Goal: Task Accomplishment & Management: Submit feedback/report problem

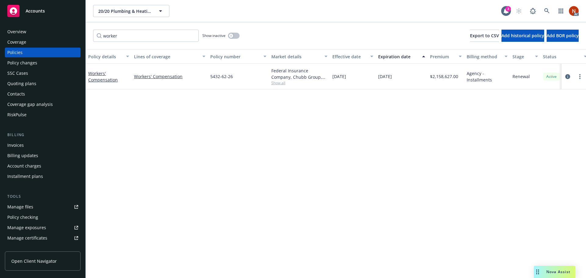
click at [33, 10] on span "Accounts" at bounding box center [35, 11] width 19 height 5
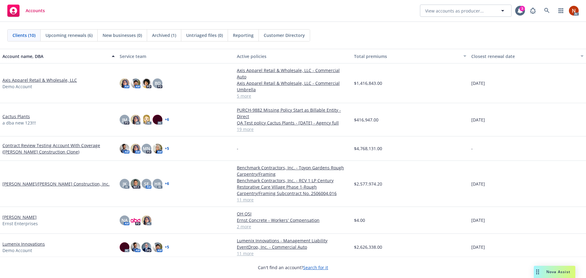
click at [548, 267] on div "Nova Assist" at bounding box center [553, 272] width 41 height 12
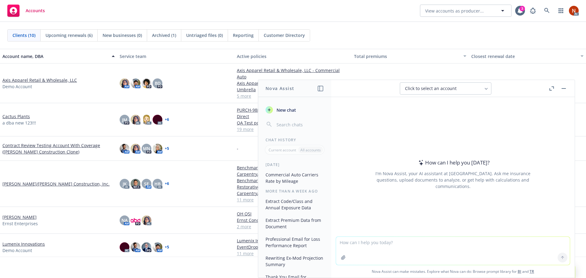
click at [364, 244] on textarea at bounding box center [453, 251] width 234 height 28
type textarea "h"
type textarea "how to I make a power point template prefill using hex data"
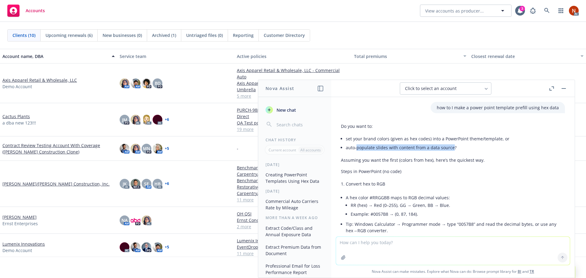
drag, startPoint x: 450, startPoint y: 148, endPoint x: 357, endPoint y: 151, distance: 93.4
click at [357, 151] on li "auto‑populate slides with content from a data source?" at bounding box center [455, 147] width 219 height 9
drag, startPoint x: 451, startPoint y: 147, endPoint x: 344, endPoint y: 150, distance: 106.5
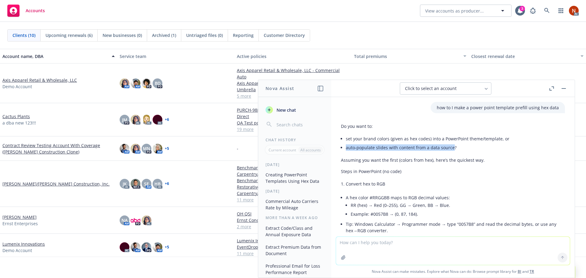
copy li "auto‑populate slides with content from a data source"
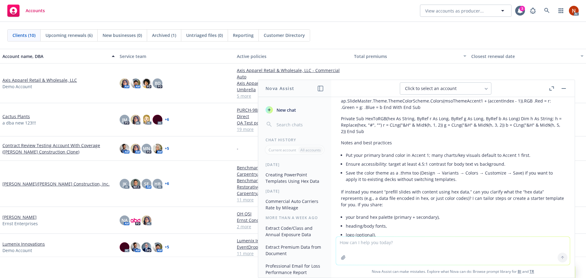
scroll to position [458, 0]
click at [372, 243] on textarea at bounding box center [453, 251] width 234 height 28
paste textarea "auto‑populate slides with content from a data source"
type textarea "auto‑populate slides with content from a data source"
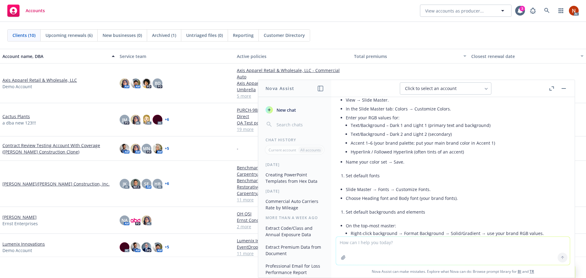
scroll to position [0, 0]
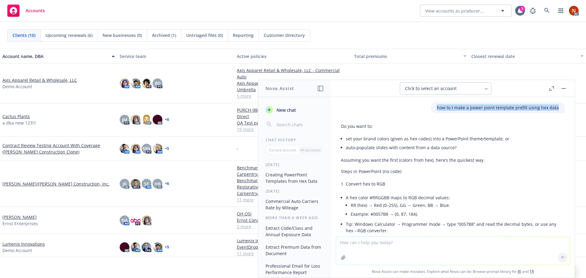
drag, startPoint x: 430, startPoint y: 107, endPoint x: 553, endPoint y: 109, distance: 123.5
click at [553, 109] on div "how to I make a power point template prefill using hex data" at bounding box center [497, 107] width 134 height 11
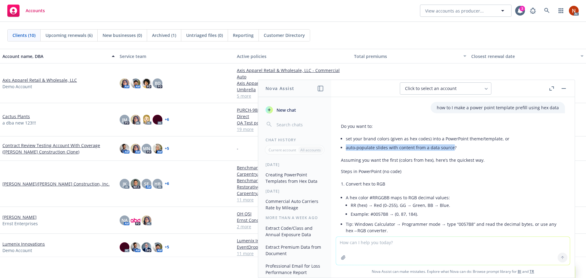
drag, startPoint x: 451, startPoint y: 147, endPoint x: 345, endPoint y: 149, distance: 106.5
copy li "auto‑populate slides with content from a data source"
click at [343, 244] on textarea at bounding box center [453, 251] width 234 height 28
paste textarea "auto‑populate slides with content from a data source"
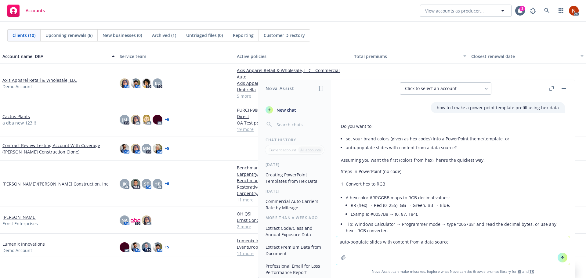
click at [365, 243] on textarea "auto‑populate slides with content from a data source" at bounding box center [453, 250] width 234 height 29
drag, startPoint x: 444, startPoint y: 241, endPoint x: 497, endPoint y: 243, distance: 53.1
click at [497, 243] on textarea "auto‑populate powerpoint slides with content from a data source" at bounding box center [453, 250] width 234 height 29
type textarea "auto‑populate powerpoint slides with content from HEX"
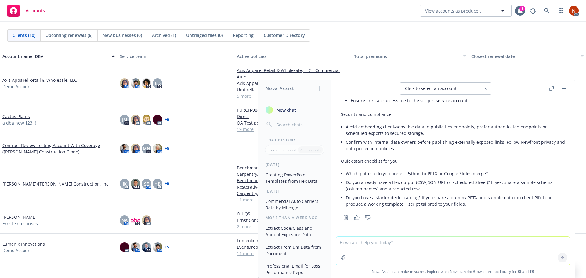
scroll to position [2440, 0]
click at [284, 113] on button "New chat" at bounding box center [294, 109] width 63 height 11
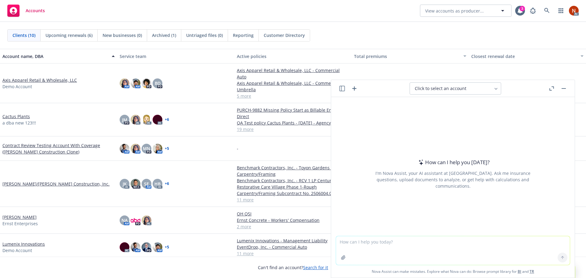
click at [354, 246] on textarea at bounding box center [453, 250] width 234 height 29
click at [363, 246] on textarea "download" at bounding box center [453, 250] width 234 height 29
type textarea "download power bi to power point"
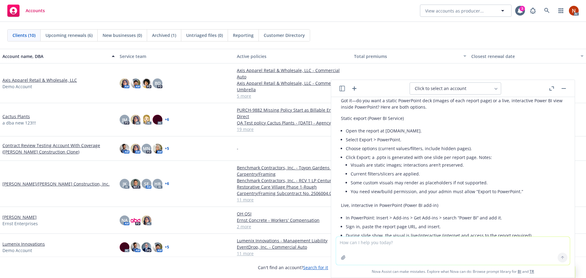
scroll to position [0, 0]
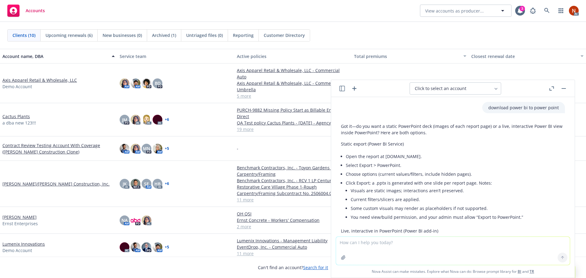
click at [417, 161] on li "Select Export > PowerPoint." at bounding box center [455, 165] width 219 height 9
drag, startPoint x: 419, startPoint y: 155, endPoint x: 386, endPoint y: 157, distance: 33.3
click at [384, 157] on li "Open the report at app.powerbi.com." at bounding box center [455, 156] width 219 height 9
copy li "app.powerbi.com"
click at [369, 244] on textarea at bounding box center [453, 251] width 234 height 28
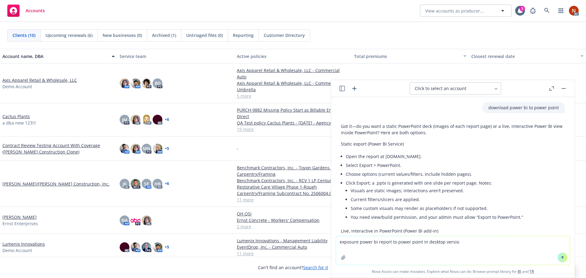
type textarea "exposure power bi report to power point in desktop version"
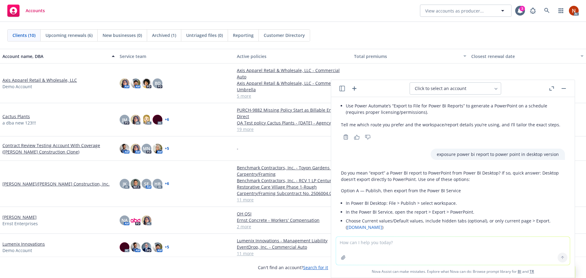
scroll to position [226, 0]
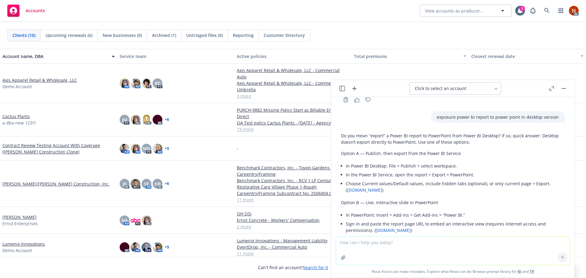
click at [378, 243] on textarea at bounding box center [453, 251] width 234 height 28
click at [359, 243] on textarea at bounding box center [453, 251] width 234 height 28
type textarea "is it safe to publish power bi report to my workspace"
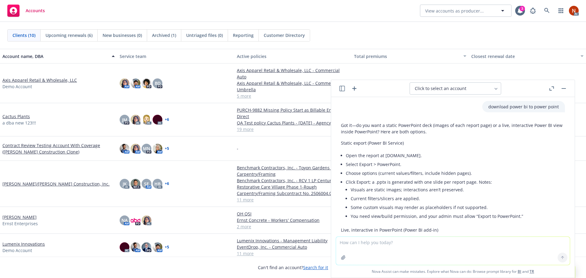
scroll to position [0, 0]
click at [342, 89] on icon "button" at bounding box center [341, 88] width 5 height 5
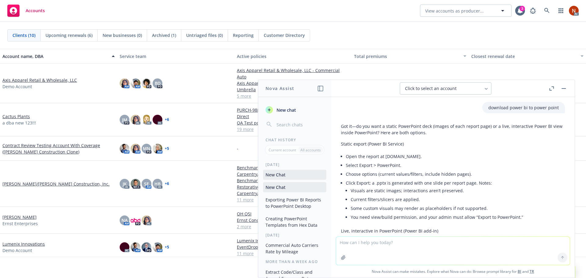
click at [300, 228] on button "Creating PowerPoint Templates from Hex Data" at bounding box center [294, 222] width 63 height 16
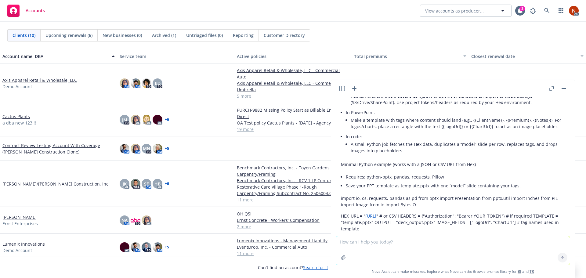
scroll to position [1922, 0]
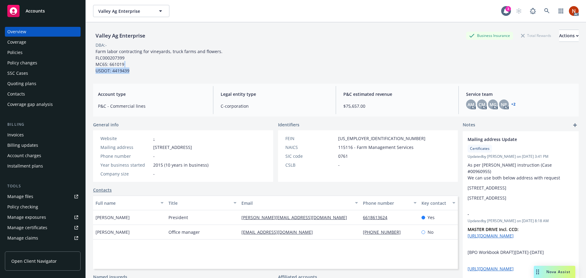
drag, startPoint x: 150, startPoint y: 66, endPoint x: 149, endPoint y: 53, distance: 12.2
click at [150, 65] on div "Farm labor contracting for vineyards, truck farms and flowers. FLC000207399 MC6…" at bounding box center [159, 61] width 133 height 26
drag, startPoint x: 145, startPoint y: 33, endPoint x: 96, endPoint y: 34, distance: 49.4
click at [96, 34] on div "Valley Ag Enterprise" at bounding box center [120, 36] width 55 height 8
copy div "Valley Ag Enterprise"
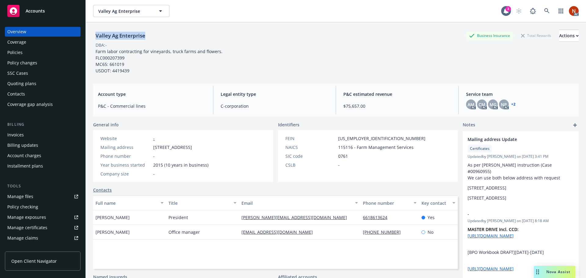
click at [24, 52] on div "Policies" at bounding box center [42, 53] width 71 height 10
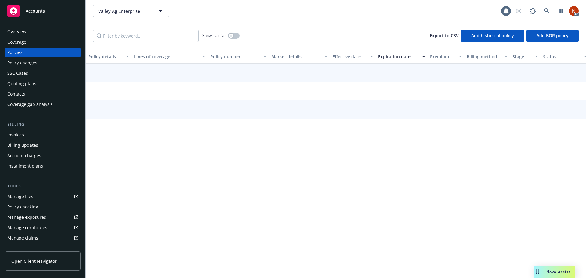
click at [128, 29] on div "Valley Ag Enterprise Valley Ag Enterprise AC Show inactive Export to CSV Add hi…" at bounding box center [336, 139] width 500 height 278
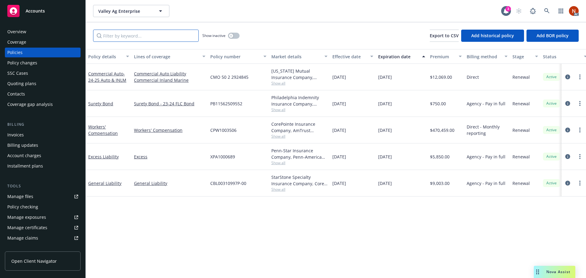
click at [138, 37] on input "Filter by keyword..." at bounding box center [146, 36] width 106 height 12
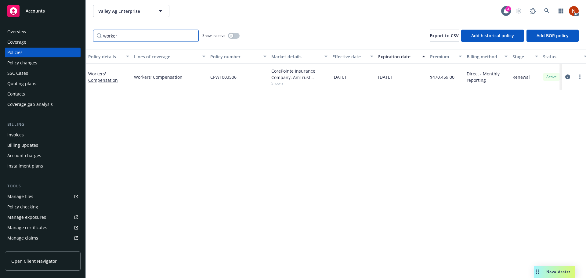
type input "worker"
drag, startPoint x: 448, startPoint y: 78, endPoint x: 433, endPoint y: 79, distance: 15.6
click at [433, 79] on span "$470,459.00" at bounding box center [442, 77] width 24 height 6
copy span "470,459"
click at [277, 83] on span "Show all" at bounding box center [299, 83] width 56 height 5
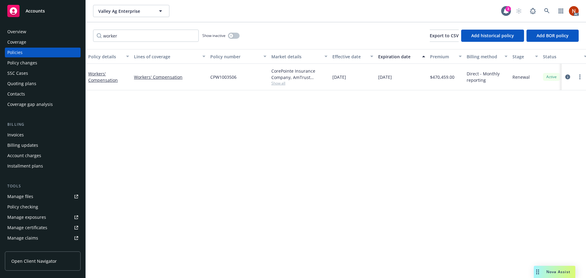
click at [31, 198] on div "Manage files" at bounding box center [20, 197] width 26 height 10
click at [233, 36] on button "button" at bounding box center [234, 36] width 12 height 6
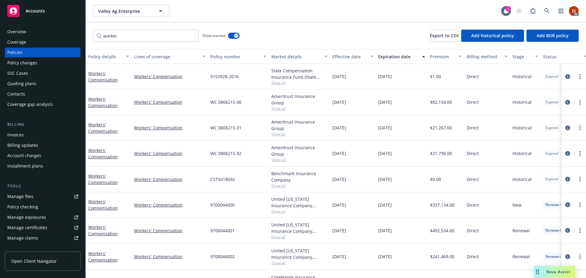
click at [350, 60] on button "Effective date" at bounding box center [353, 56] width 46 height 15
click at [353, 55] on div "Effective date" at bounding box center [349, 56] width 34 height 6
click at [347, 57] on div "Effective date" at bounding box center [349, 56] width 34 height 6
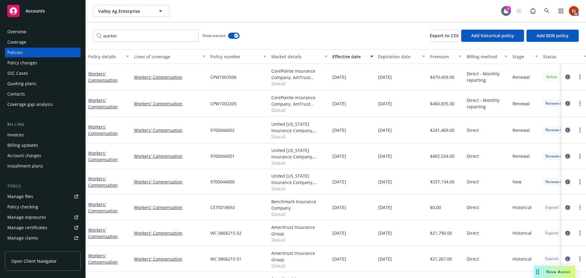
click at [344, 53] on div "Effective date" at bounding box center [349, 56] width 34 height 6
click at [347, 55] on div "Effective date" at bounding box center [349, 56] width 34 height 6
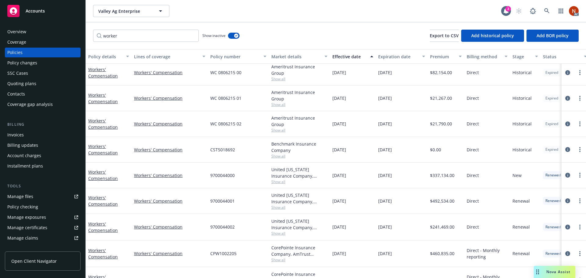
scroll to position [46, 0]
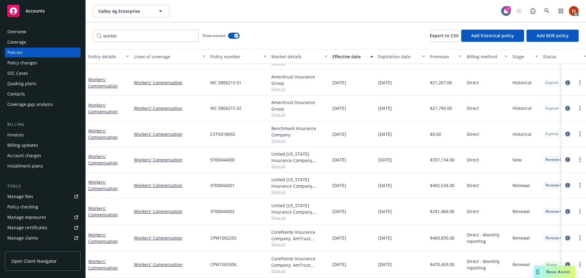
click at [282, 242] on span "Show all" at bounding box center [299, 244] width 56 height 5
click at [565, 235] on icon "circleInformation" at bounding box center [567, 237] width 5 height 5
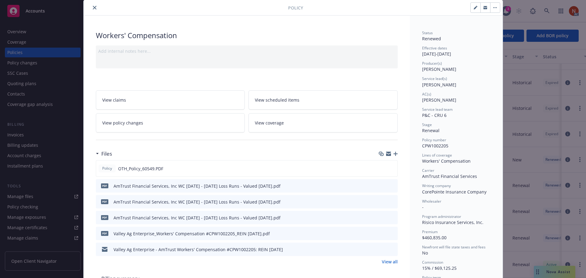
scroll to position [31, 0]
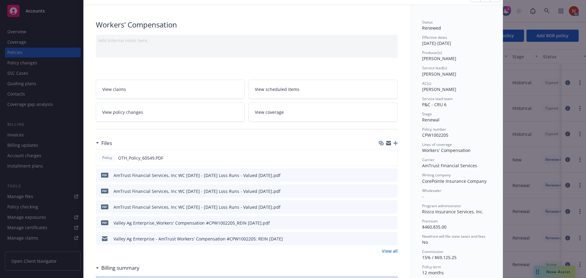
click at [389, 238] on icon "preview file" at bounding box center [391, 238] width 5 height 4
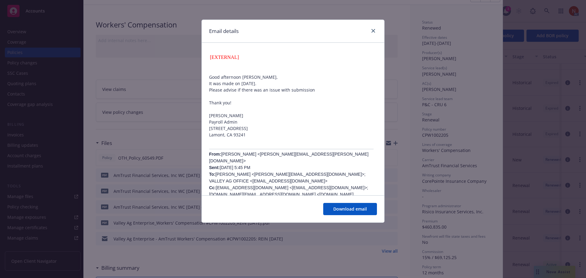
scroll to position [824, 0]
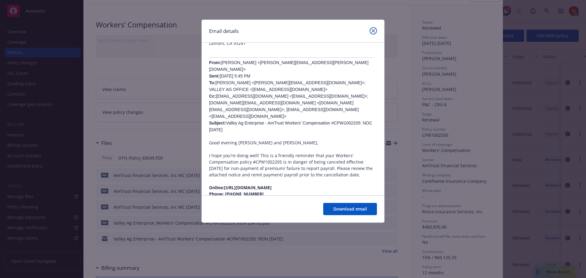
click at [375, 30] on icon "close" at bounding box center [373, 31] width 4 height 4
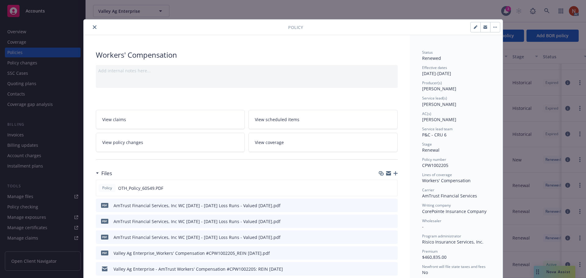
scroll to position [0, 0]
click at [93, 27] on icon "close" at bounding box center [95, 28] width 4 height 4
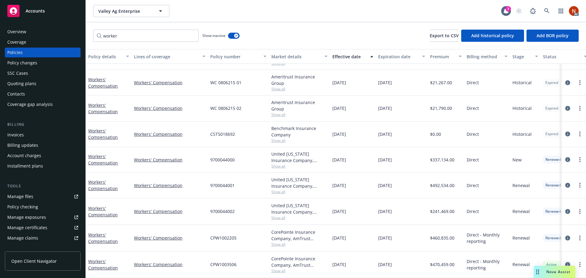
click at [565, 262] on icon "circleInformation" at bounding box center [567, 264] width 5 height 5
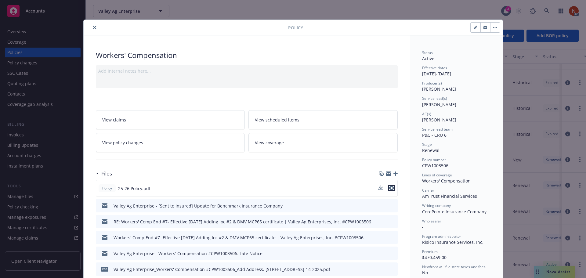
click at [389, 188] on icon "preview file" at bounding box center [391, 188] width 5 height 4
click at [93, 27] on icon "close" at bounding box center [95, 28] width 4 height 4
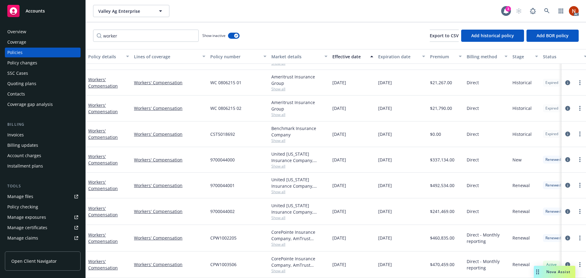
click at [276, 242] on span "Show all" at bounding box center [299, 244] width 56 height 5
click at [345, 243] on div "03/01/2024" at bounding box center [353, 238] width 46 height 27
click at [282, 242] on span "Show all" at bounding box center [299, 244] width 56 height 5
click at [346, 235] on span "03/01/2024" at bounding box center [339, 238] width 14 height 6
drag, startPoint x: 245, startPoint y: 236, endPoint x: 208, endPoint y: 235, distance: 36.3
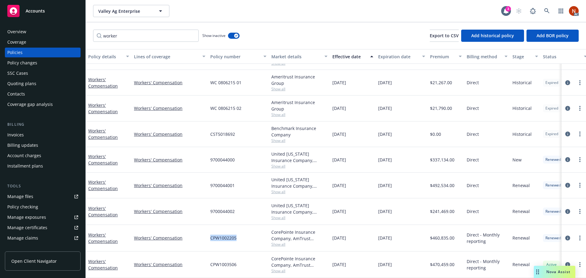
click at [208, 235] on div "CPW1002205" at bounding box center [238, 238] width 61 height 27
copy span "CPW1002205"
click at [273, 242] on span "Show all" at bounding box center [299, 244] width 56 height 5
click at [264, 237] on div "CPW1002205" at bounding box center [238, 238] width 61 height 27
click at [278, 189] on span "Show all" at bounding box center [299, 191] width 56 height 5
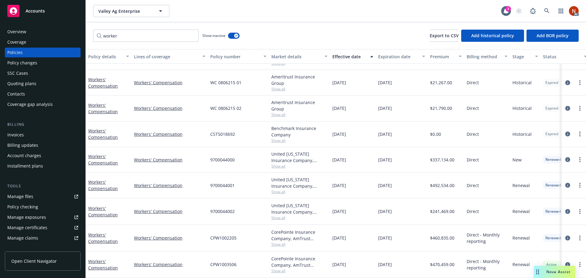
click at [31, 32] on div "Overview" at bounding box center [42, 32] width 71 height 10
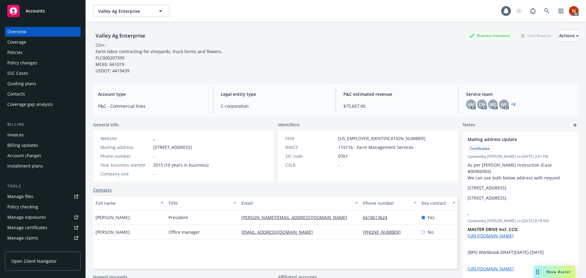
click at [23, 52] on div "Policies" at bounding box center [42, 53] width 71 height 10
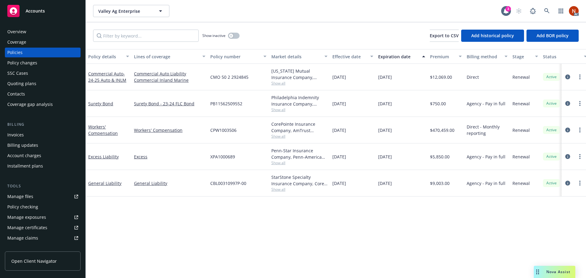
click at [281, 136] on span "Show all" at bounding box center [299, 136] width 56 height 5
click at [150, 37] on input "Filter by keyword..." at bounding box center [146, 36] width 106 height 12
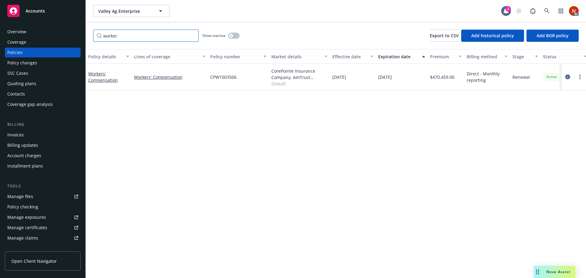
type input "worker"
click at [234, 34] on button "button" at bounding box center [234, 36] width 12 height 6
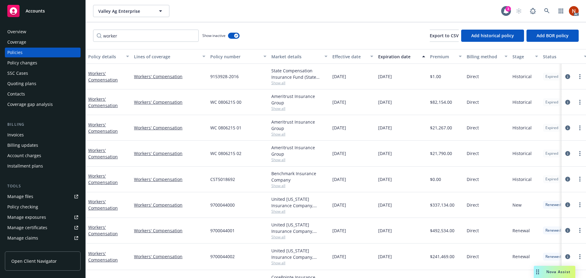
click at [353, 53] on button "Effective date" at bounding box center [353, 56] width 46 height 15
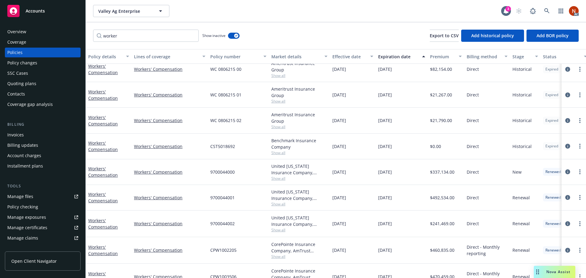
scroll to position [46, 0]
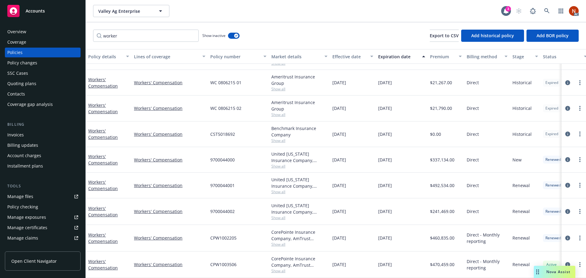
click at [279, 215] on span "Show all" at bounding box center [299, 217] width 56 height 5
click at [253, 213] on div "9700044002" at bounding box center [238, 211] width 61 height 27
drag, startPoint x: 237, startPoint y: 205, endPoint x: 207, endPoint y: 207, distance: 30.0
click at [207, 207] on div "Workers' Compensation Workers' Compensation 9700044002 United Wisconsin Insuran…" at bounding box center [380, 211] width 589 height 27
copy div "9700044002"
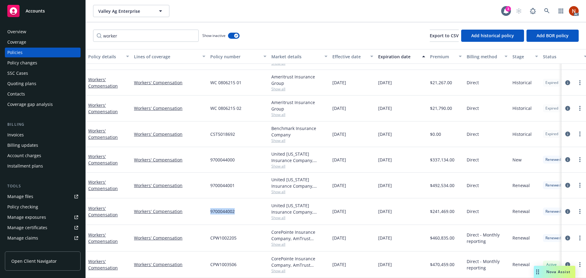
drag, startPoint x: 251, startPoint y: 214, endPoint x: 220, endPoint y: 209, distance: 31.3
click at [250, 214] on div "9700044002" at bounding box center [238, 211] width 61 height 27
copy div "9700044002"
drag, startPoint x: 216, startPoint y: 185, endPoint x: 204, endPoint y: 184, distance: 12.0
click at [204, 184] on div "Workers' Compensation Workers' Compensation 9700044001 United Wisconsin Insuran…" at bounding box center [380, 186] width 589 height 26
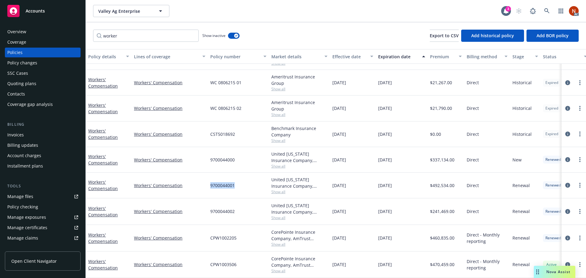
copy div "9700044001"
click at [281, 215] on span "Show all" at bounding box center [299, 217] width 56 height 5
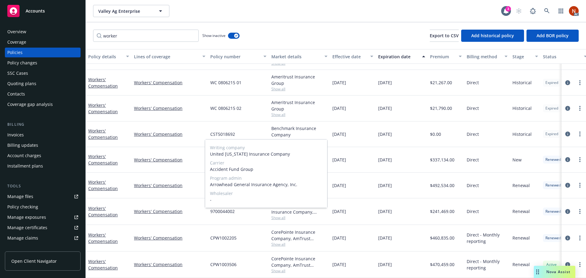
click at [307, 215] on span "Show all" at bounding box center [299, 217] width 56 height 5
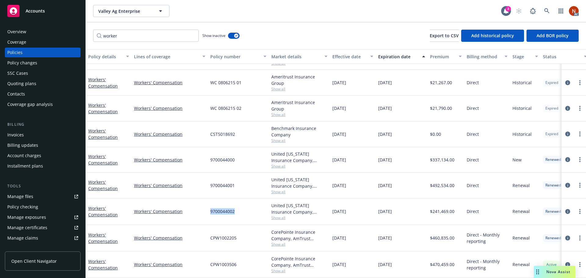
drag, startPoint x: 248, startPoint y: 209, endPoint x: 204, endPoint y: 210, distance: 44.3
click at [204, 210] on div "Workers' Compensation Workers' Compensation 9700044002 United Wisconsin Insuran…" at bounding box center [380, 211] width 589 height 27
copy div "9700044002"
click at [238, 209] on div "9700044002" at bounding box center [238, 211] width 61 height 27
copy div "9700044002"
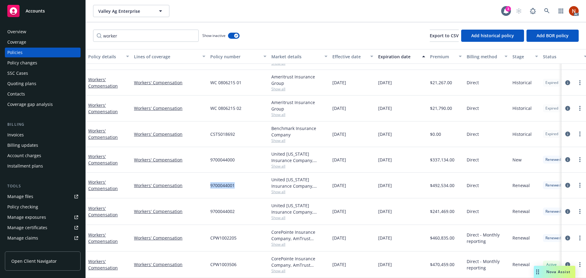
drag, startPoint x: 230, startPoint y: 184, endPoint x: 206, endPoint y: 185, distance: 24.4
click at [206, 185] on div "Workers' Compensation Workers' Compensation 9700044001 United Wisconsin Insuran…" at bounding box center [380, 186] width 589 height 26
copy div "9700044001"
drag, startPoint x: 226, startPoint y: 159, endPoint x: 207, endPoint y: 159, distance: 18.3
click at [207, 159] on div "Workers' Compensation Workers' Compensation 9700044000 United Wisconsin Insuran…" at bounding box center [380, 160] width 589 height 26
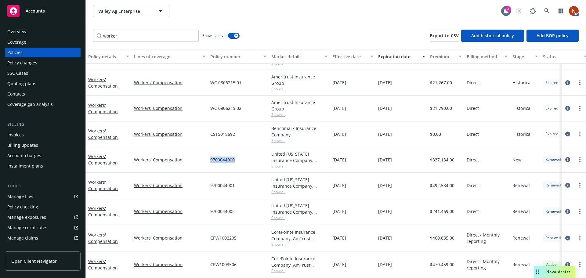
copy div "9700044000"
click at [247, 208] on div "9700044002" at bounding box center [238, 211] width 61 height 27
drag, startPoint x: 237, startPoint y: 206, endPoint x: 202, endPoint y: 211, distance: 35.4
click at [202, 211] on div "Workers' Compensation Workers' Compensation 9700044002 United Wisconsin Insuran…" at bounding box center [380, 211] width 589 height 27
click at [280, 215] on span "Show all" at bounding box center [299, 217] width 56 height 5
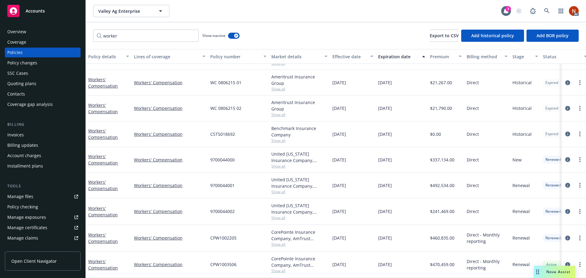
click at [242, 216] on div "9700044002" at bounding box center [238, 211] width 61 height 27
click at [34, 241] on div "Manage claims" at bounding box center [22, 238] width 31 height 10
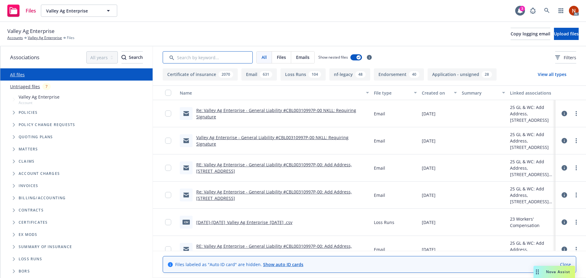
click at [195, 53] on input "Search by keyword..." at bounding box center [208, 57] width 90 height 12
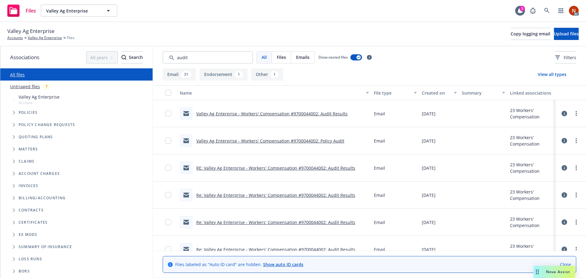
click at [425, 92] on div "Created on" at bounding box center [436, 93] width 28 height 6
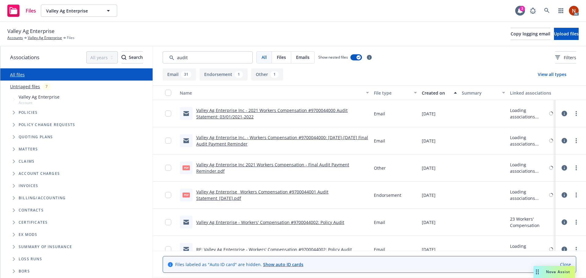
click at [432, 92] on div "Created on" at bounding box center [436, 93] width 28 height 6
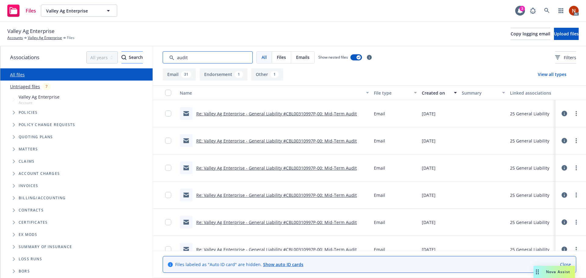
drag, startPoint x: 145, startPoint y: 53, endPoint x: 131, endPoint y: 52, distance: 13.4
click at [131, 52] on div "Associations All years 2027 2026 2025 2024 2023 2022 2021 2020 2019 2018 2017 2…" at bounding box center [292, 162] width 585 height 232
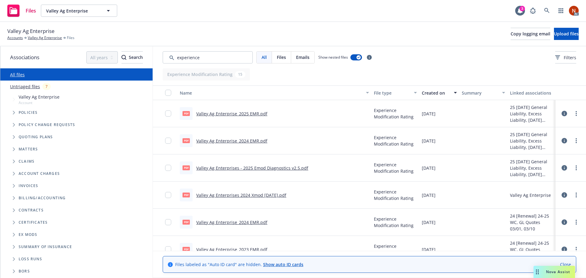
click at [431, 90] on div "Created on" at bounding box center [436, 93] width 28 height 6
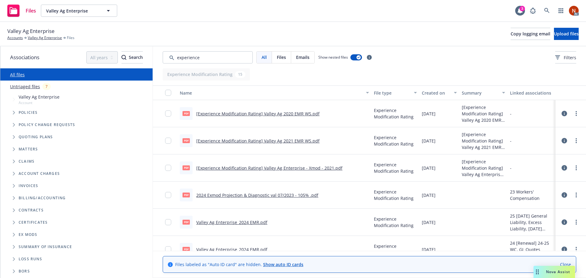
click at [438, 93] on div "Created on" at bounding box center [436, 93] width 28 height 6
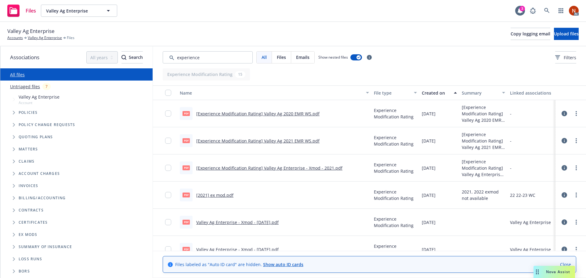
click at [432, 92] on div "Created on" at bounding box center [436, 93] width 28 height 6
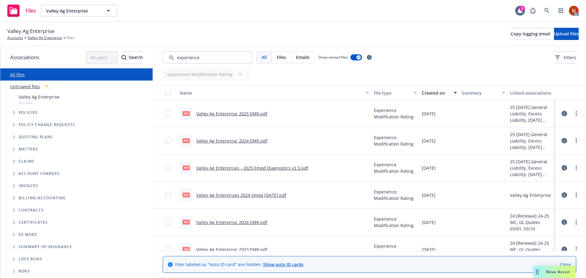
click at [425, 94] on div "Created on" at bounding box center [436, 93] width 28 height 6
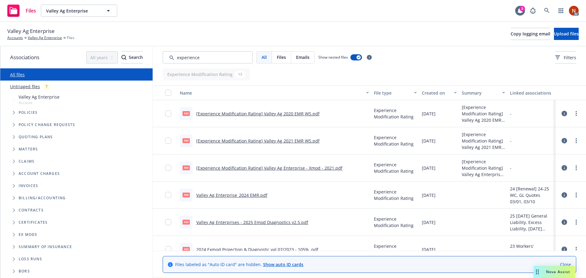
click at [431, 93] on div "Created on" at bounding box center [436, 93] width 28 height 6
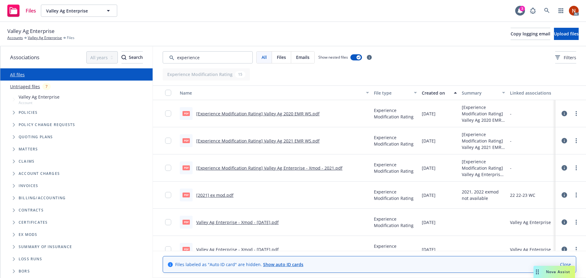
click at [428, 93] on div "Created on" at bounding box center [436, 93] width 28 height 6
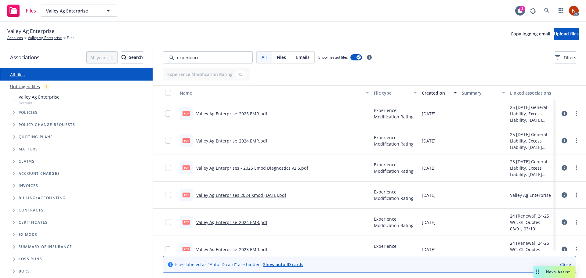
click at [251, 113] on link "Valley Ag Enterprise_2025 EMR.pdf" at bounding box center [231, 114] width 71 height 6
drag, startPoint x: 208, startPoint y: 60, endPoint x: 105, endPoint y: 53, distance: 103.0
click at [105, 53] on div "Associations All years 2027 2026 2025 2024 2023 2022 2021 2020 2019 2018 2017 2…" at bounding box center [292, 162] width 585 height 232
type input "audit"
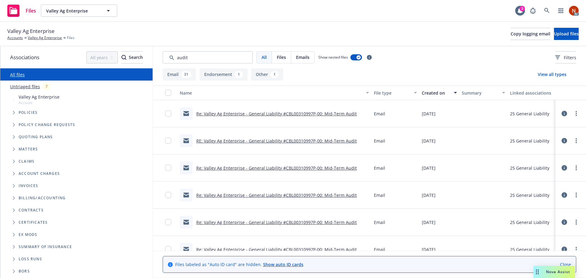
click at [433, 94] on div "Created on" at bounding box center [436, 93] width 28 height 6
click at [428, 90] on div "Created on" at bounding box center [436, 93] width 28 height 6
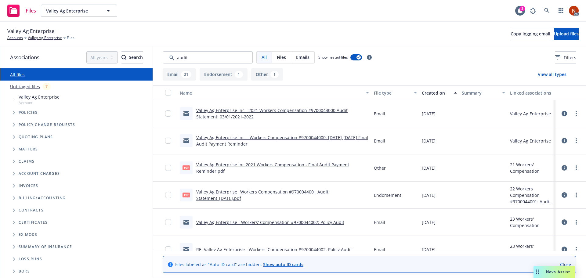
click at [425, 92] on div "Created on" at bounding box center [436, 93] width 28 height 6
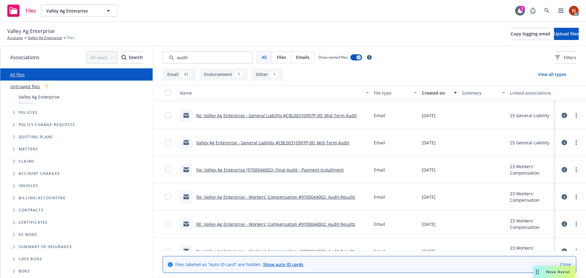
scroll to position [244, 0]
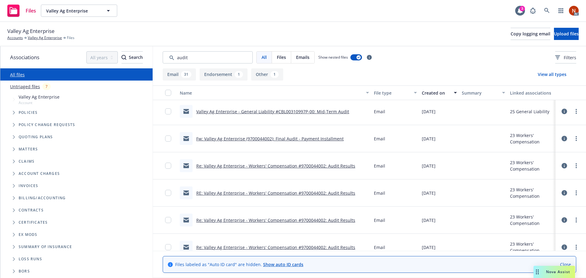
click at [318, 141] on link "Fw: Valley Ag Enterprise (9700044002): Final Audit - Payment Installment" at bounding box center [269, 139] width 147 height 6
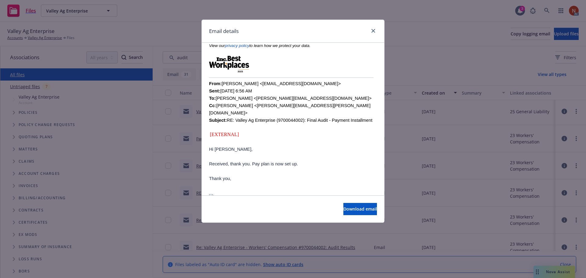
scroll to position [183, 0]
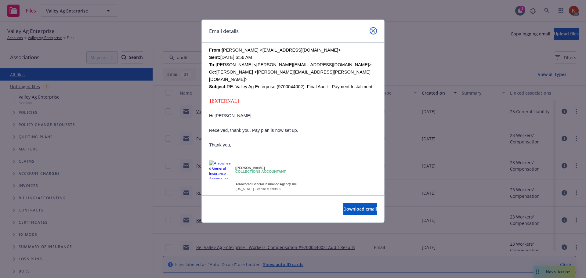
click at [374, 29] on icon "close" at bounding box center [373, 31] width 4 height 4
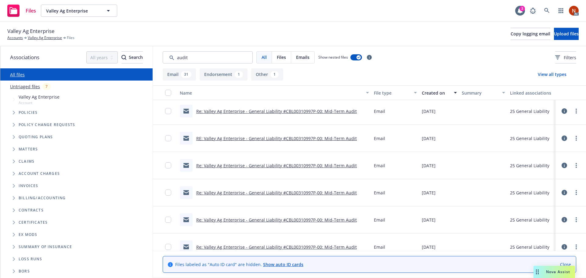
scroll to position [0, 0]
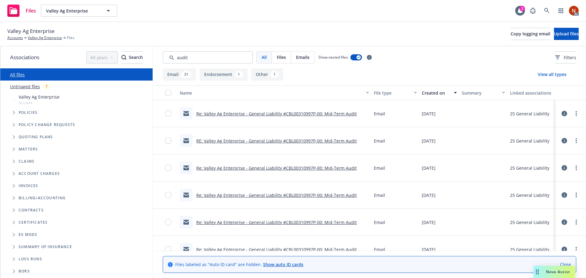
click at [15, 75] on link "All files" at bounding box center [17, 75] width 15 height 6
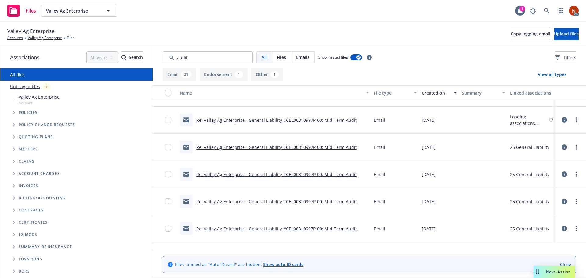
scroll to position [31, 0]
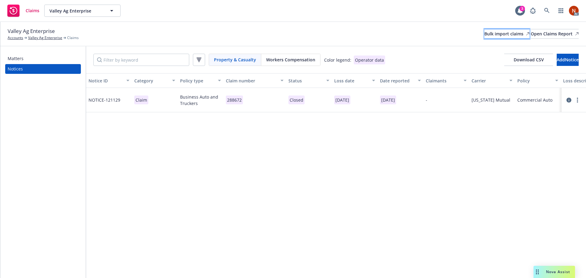
click at [493, 32] on div "Bulk import claims" at bounding box center [506, 33] width 45 height 9
click at [276, 63] on div "Workers Compensation" at bounding box center [290, 60] width 59 height 12
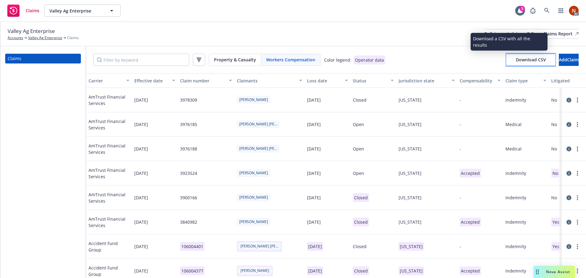
click at [515, 61] on span "Download CSV" at bounding box center [530, 60] width 30 height 6
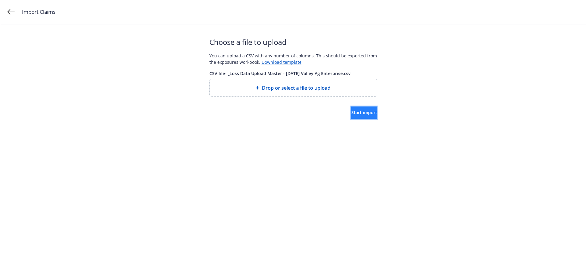
click at [357, 113] on span "Start import" at bounding box center [364, 112] width 26 height 6
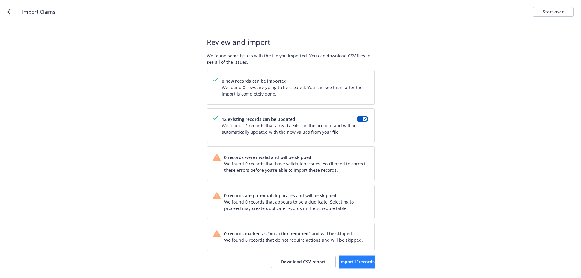
click at [350, 260] on span "Import 12 records" at bounding box center [356, 262] width 35 height 6
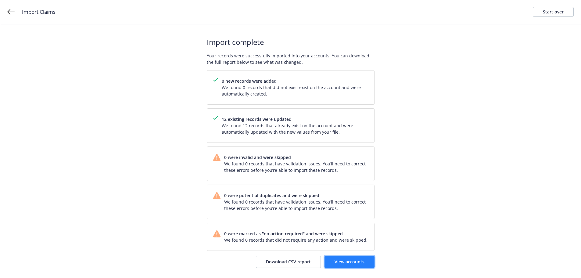
click at [343, 264] on span "View accounts" at bounding box center [350, 262] width 30 height 6
